Goal: Task Accomplishment & Management: Manage account settings

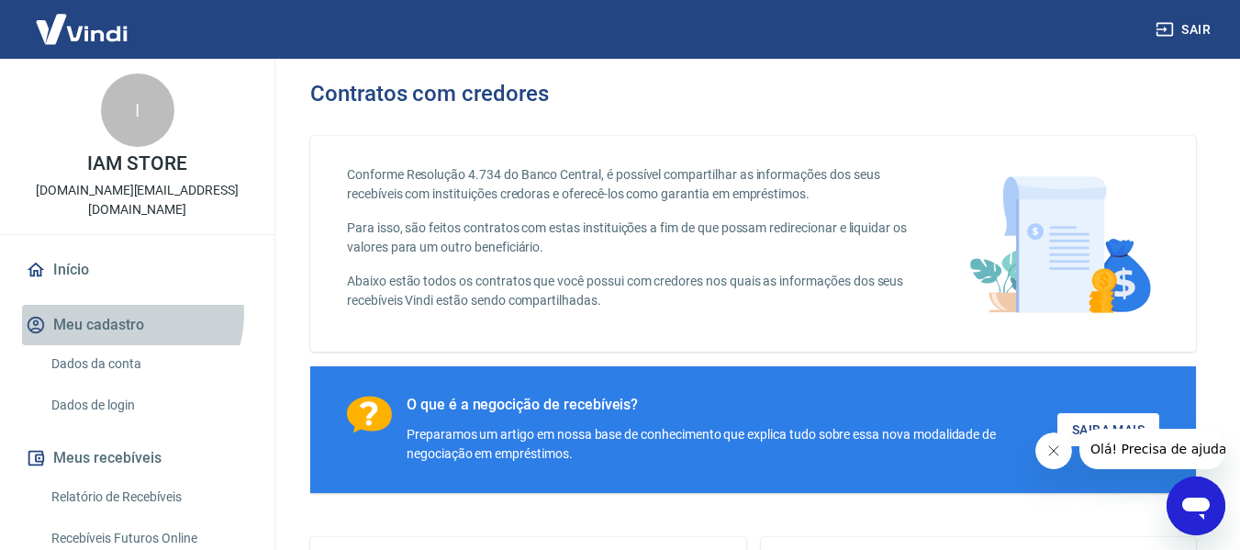
click at [127, 305] on button "Meu cadastro" at bounding box center [137, 325] width 230 height 40
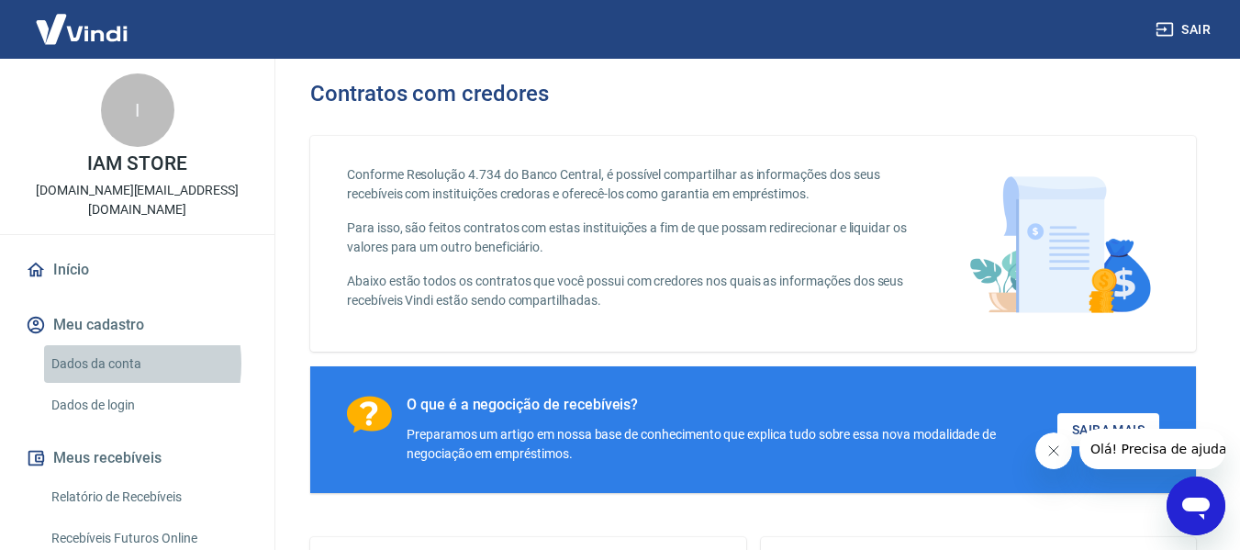
click at [99, 345] on link "Dados da conta" at bounding box center [148, 364] width 208 height 38
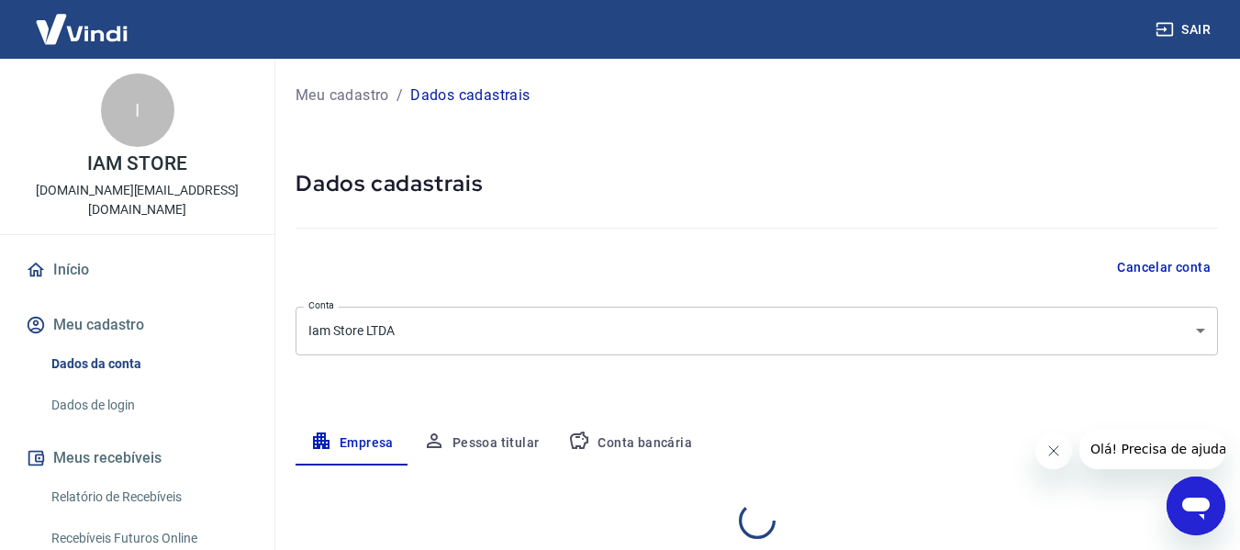
select select "SP"
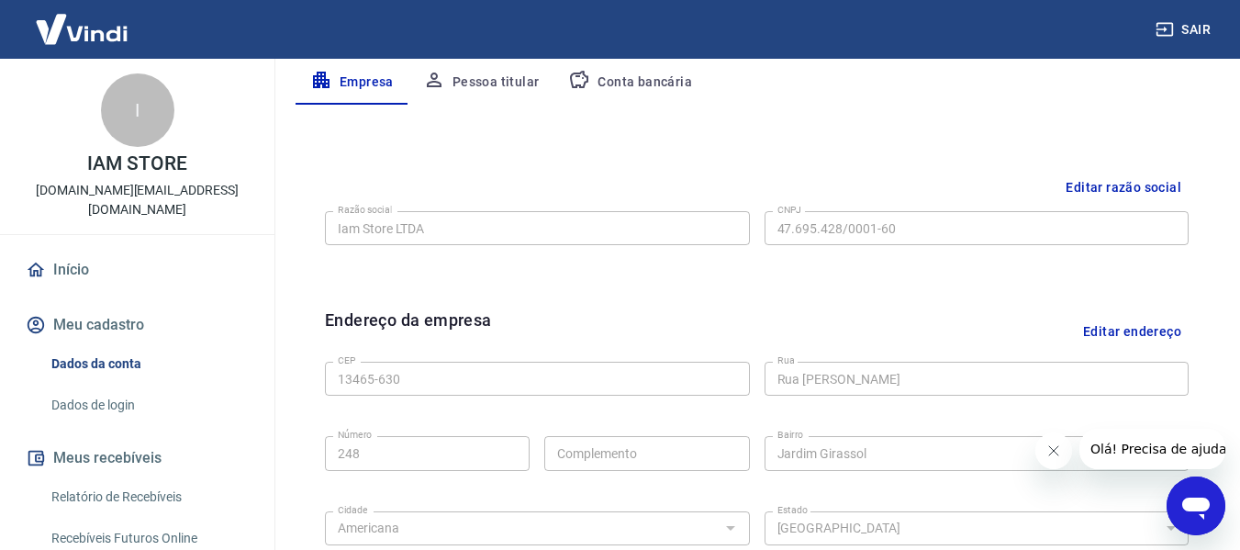
scroll to position [223, 0]
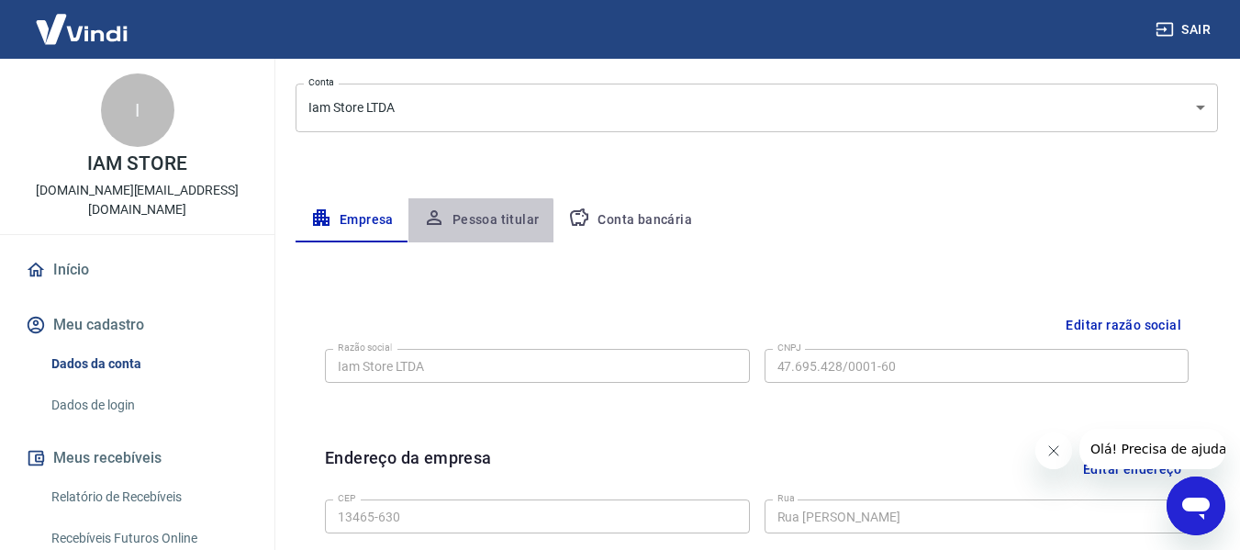
click at [477, 231] on button "Pessoa titular" at bounding box center [482, 220] width 146 height 44
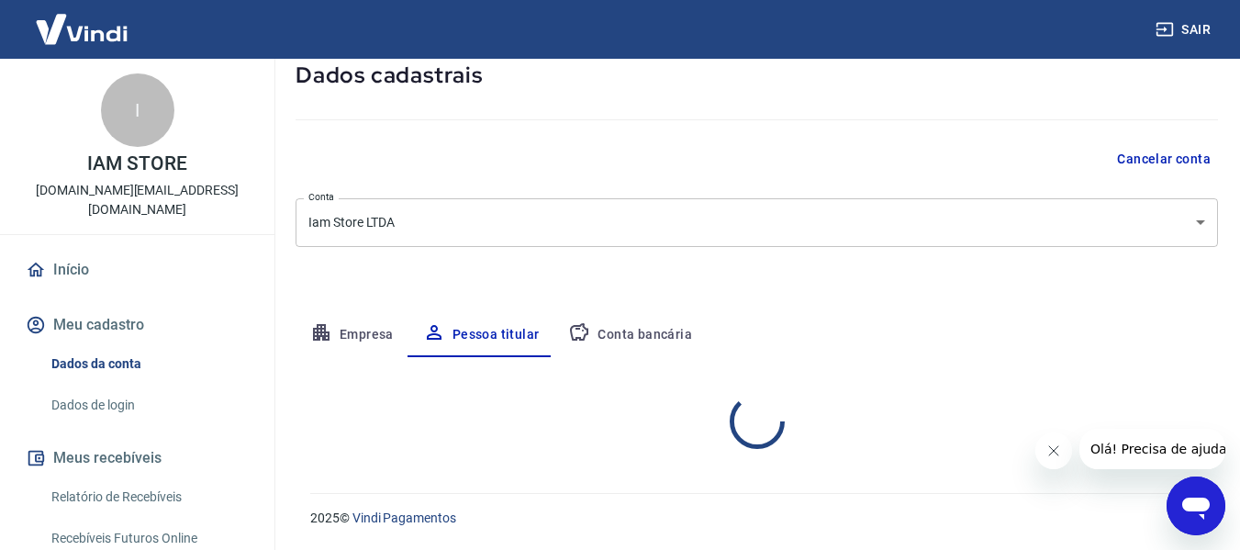
scroll to position [185, 0]
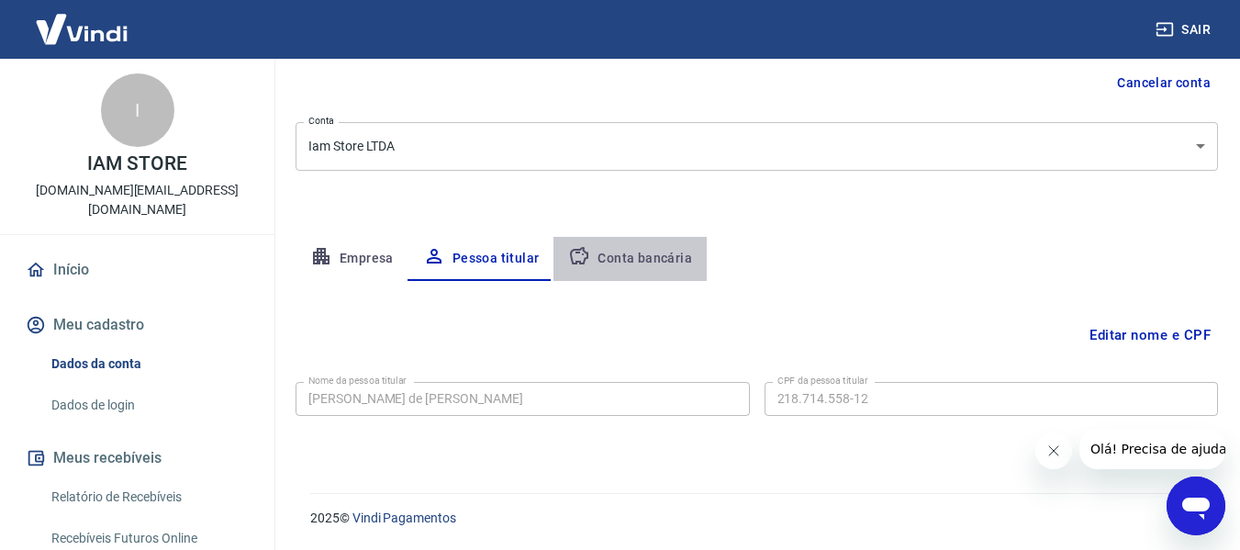
click at [650, 255] on button "Conta bancária" at bounding box center [630, 259] width 153 height 44
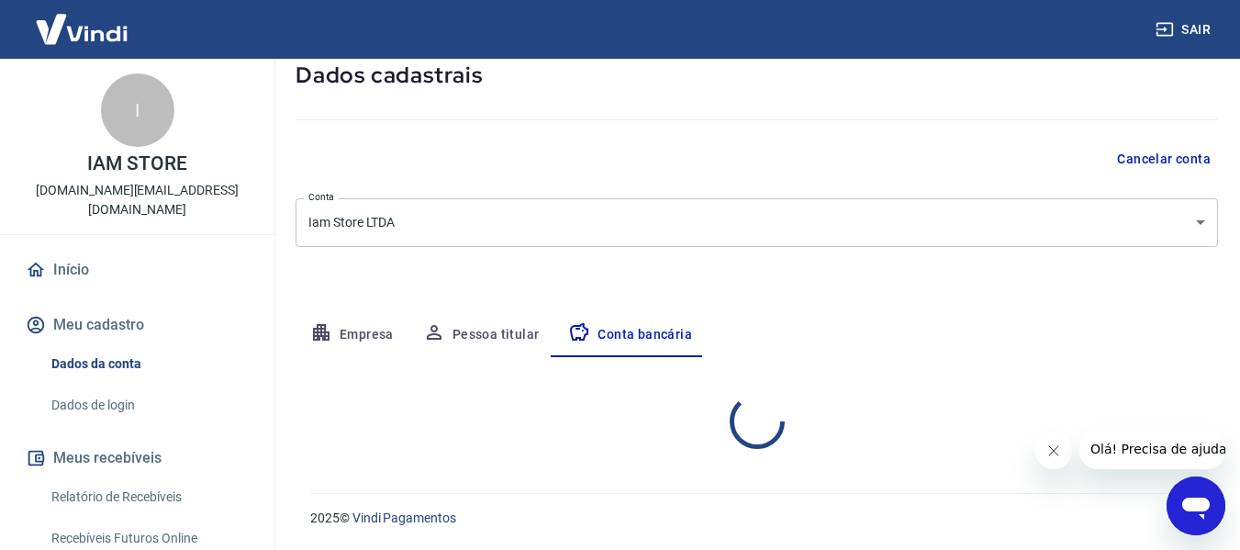
select select "1"
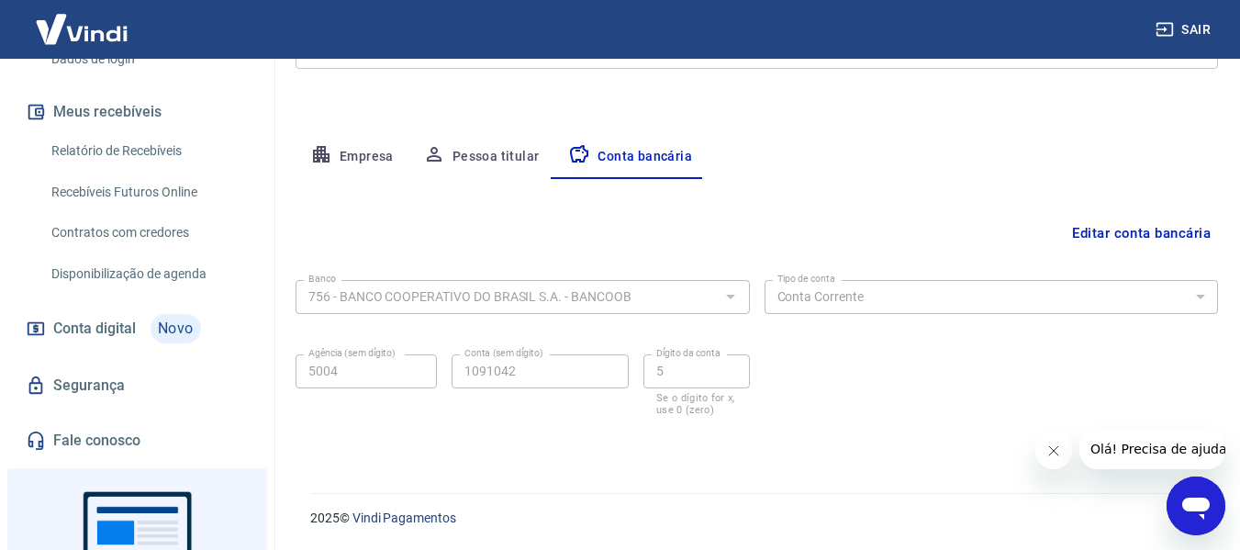
scroll to position [367, 0]
